Goal: Use online tool/utility: Utilize a website feature to perform a specific function

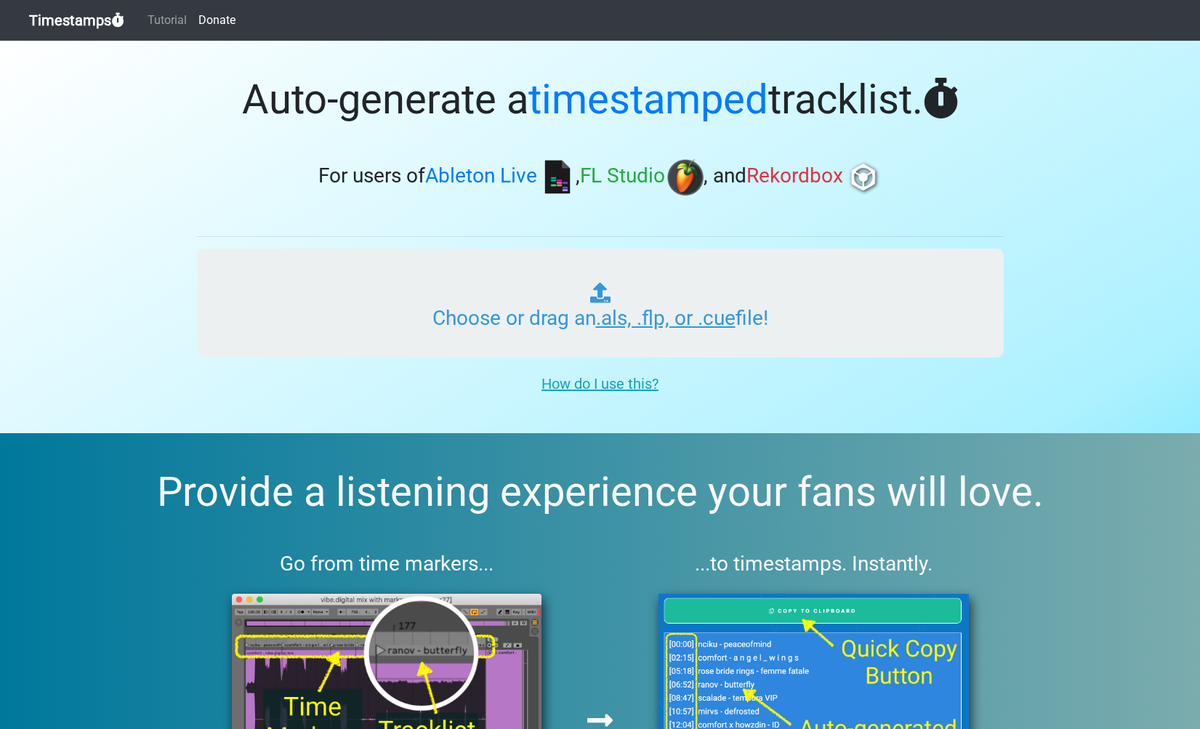
click at [473, 328] on input "Choose or drag an .als, .flp, or .cue file!" at bounding box center [600, 302] width 806 height 109
type input "C:\fakepath\MultiTrack.als"
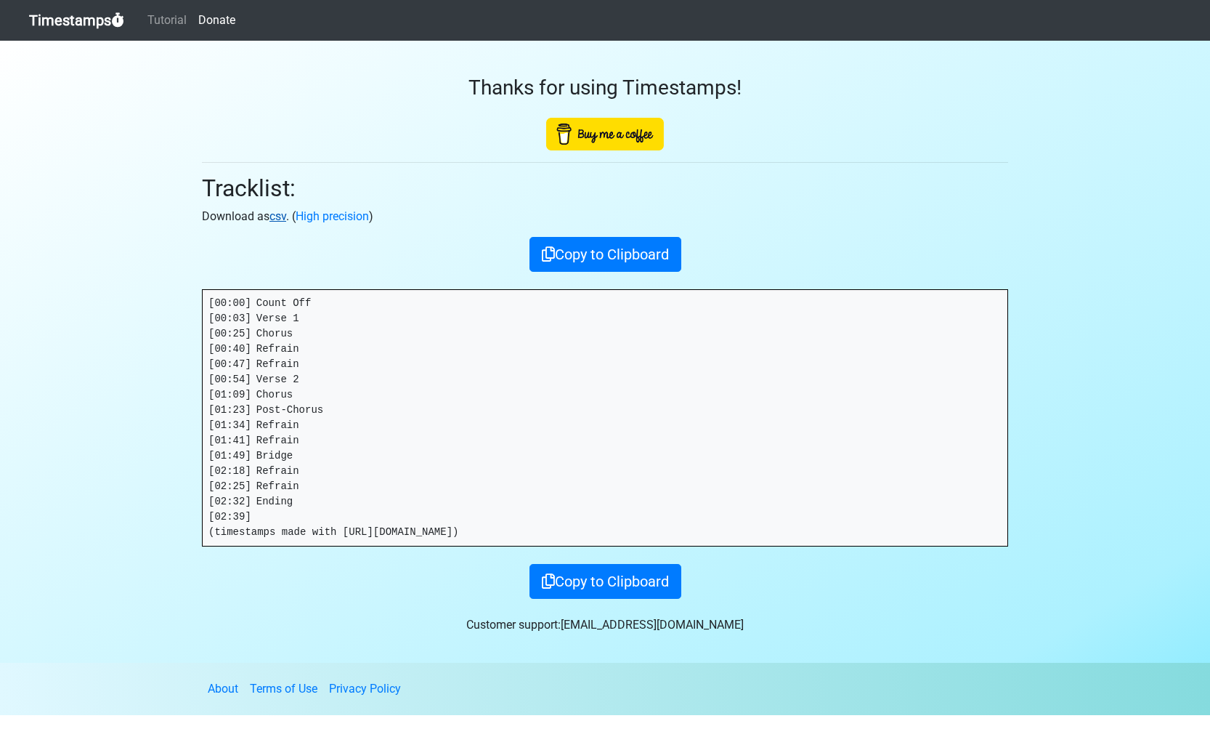
click at [283, 217] on link "csv" at bounding box center [278, 216] width 17 height 14
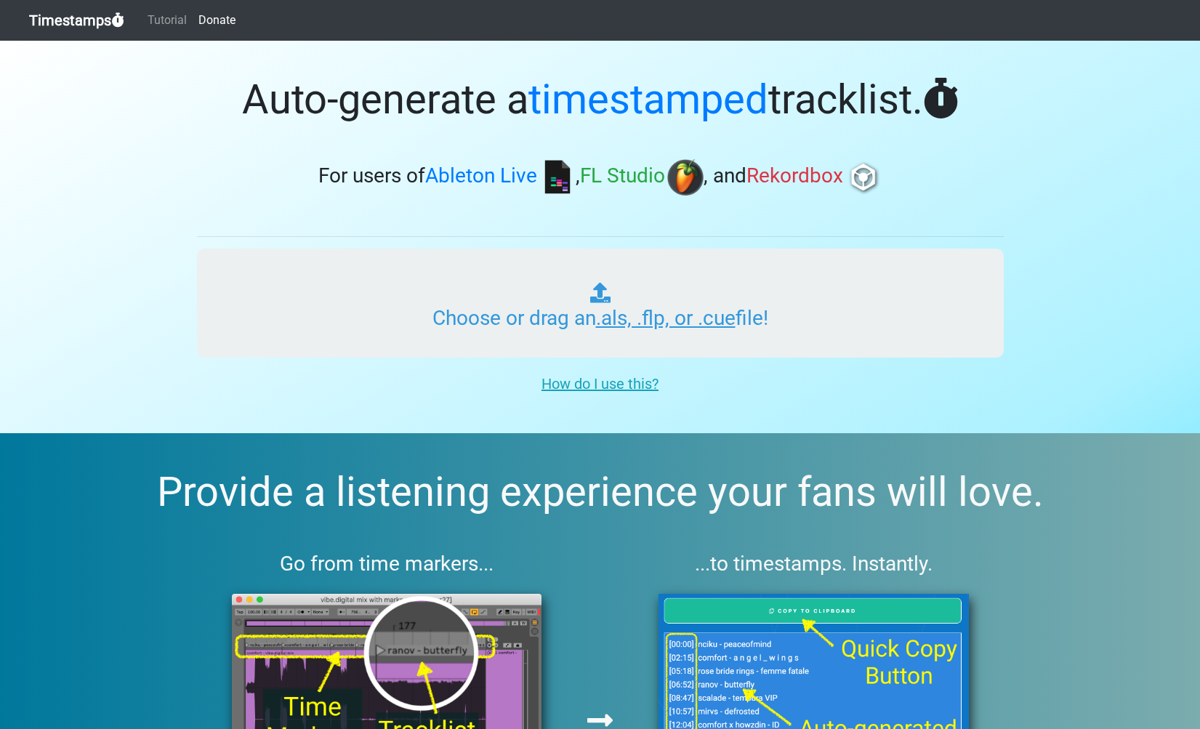
type input "C:\fakepath\MultiTrack.als"
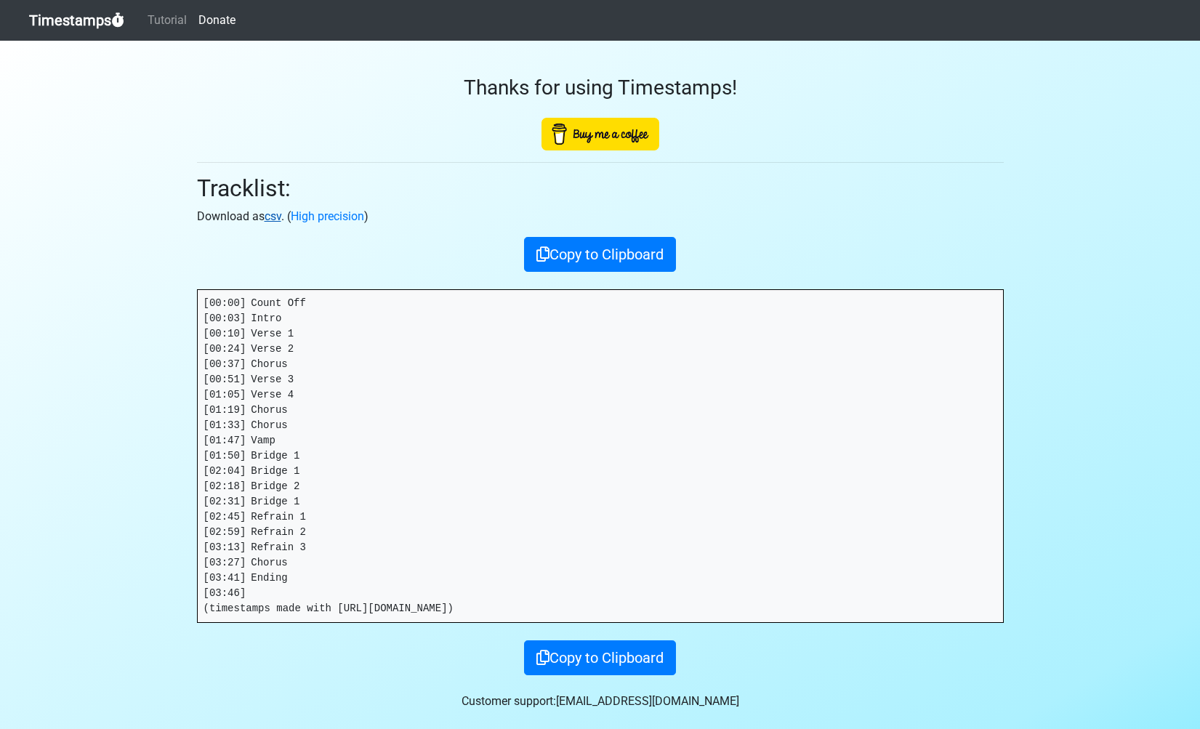
click at [281, 214] on link "csv" at bounding box center [272, 216] width 17 height 14
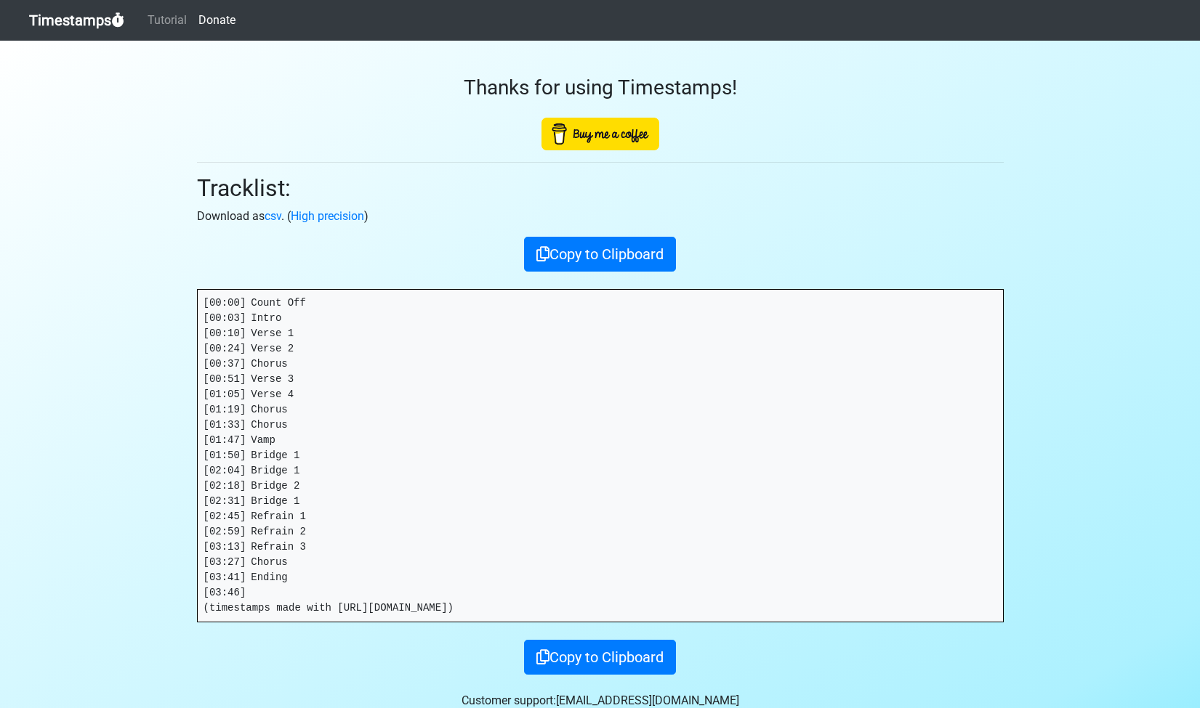
click at [76, 28] on link "Timestamps" at bounding box center [76, 20] width 95 height 29
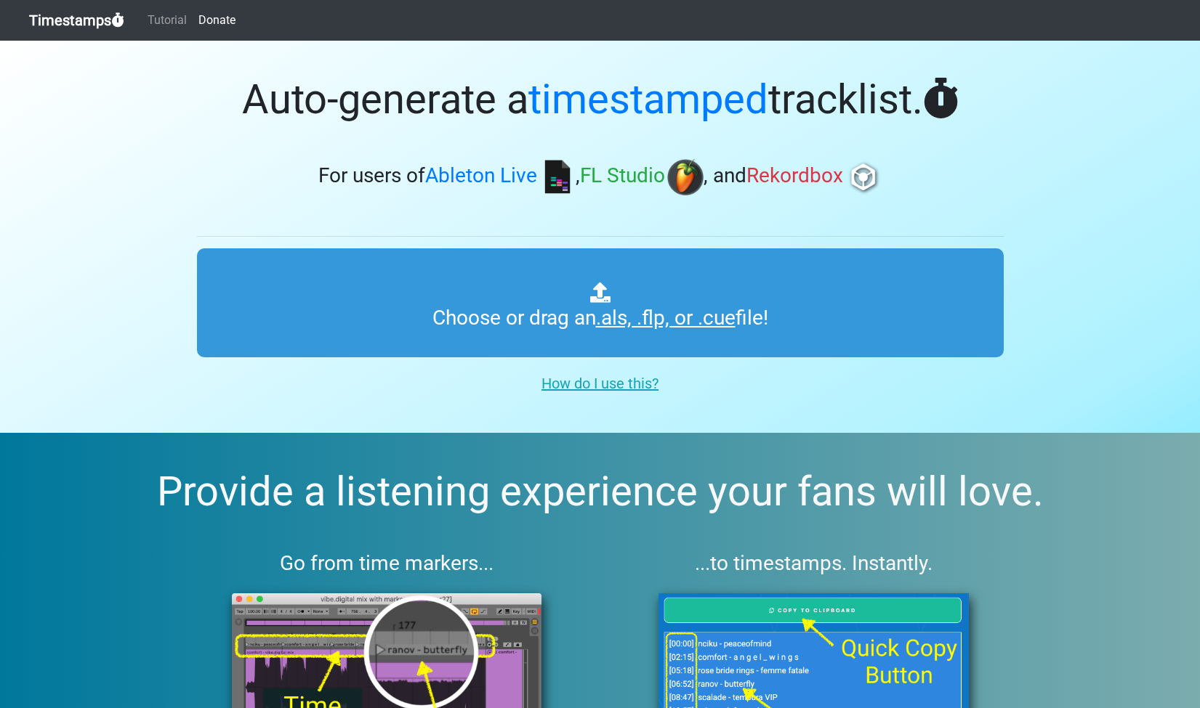
type input "C:\fakepath\MultiTrack.als"
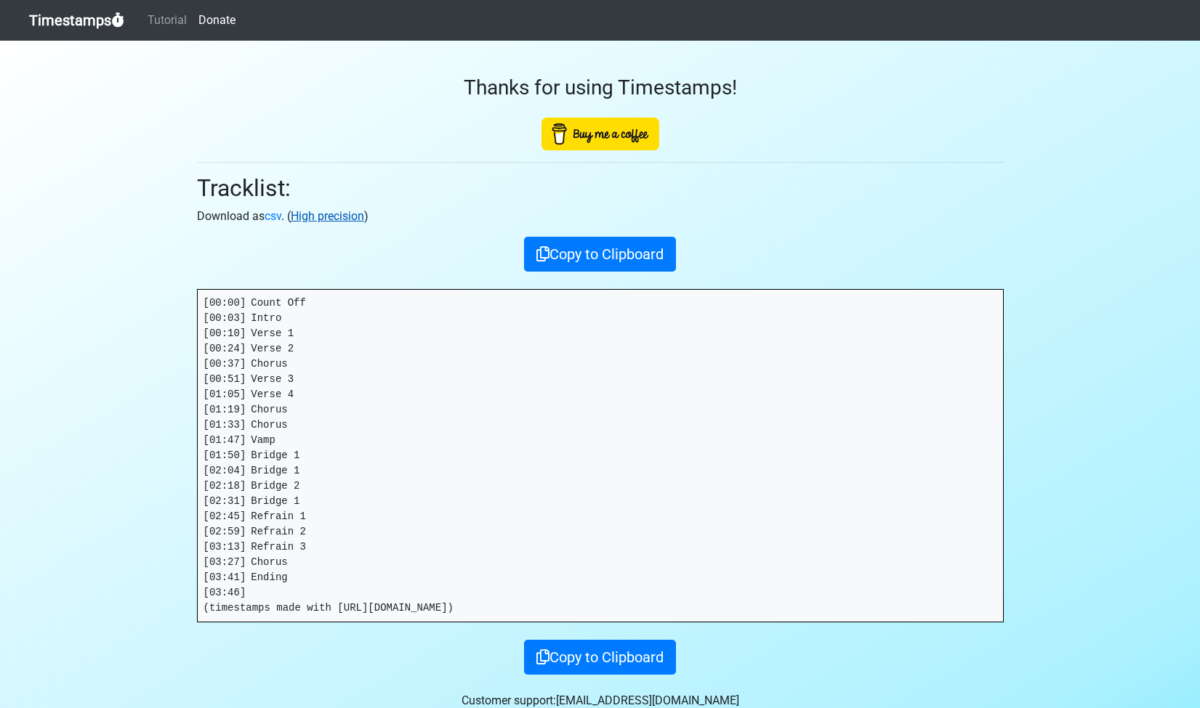
click at [324, 214] on link "High precision" at bounding box center [327, 216] width 73 height 14
